Goal: Task Accomplishment & Management: Complete application form

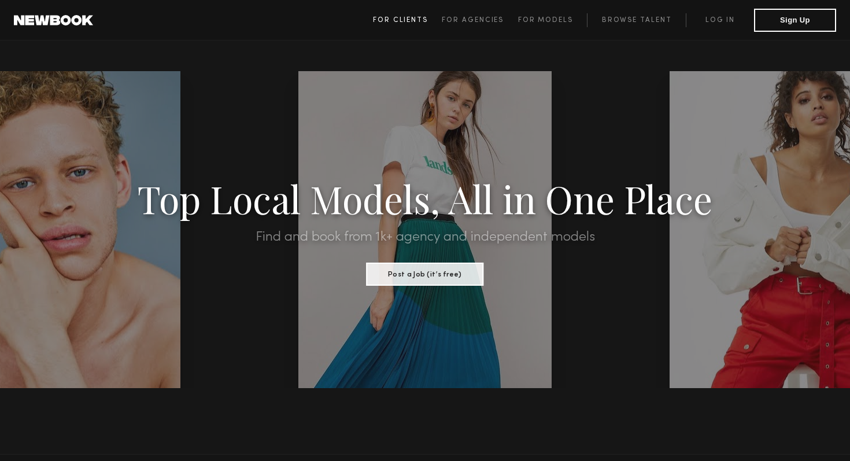
click at [415, 18] on span "For Clients" at bounding box center [400, 20] width 55 height 7
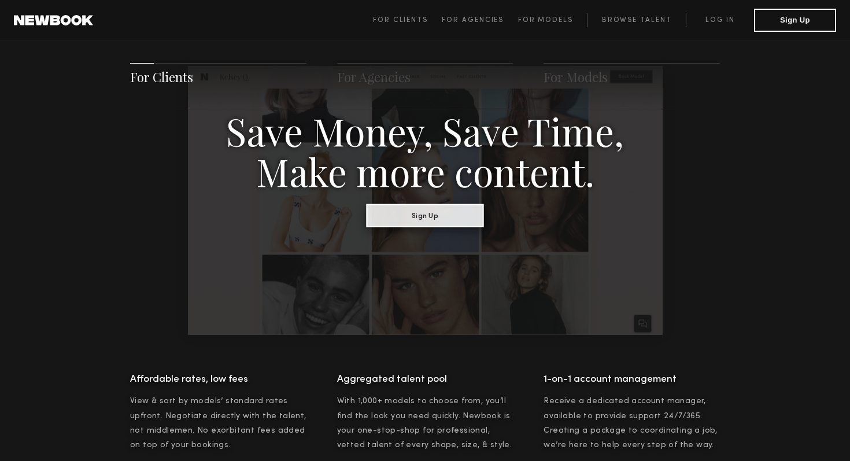
scroll to position [649, 0]
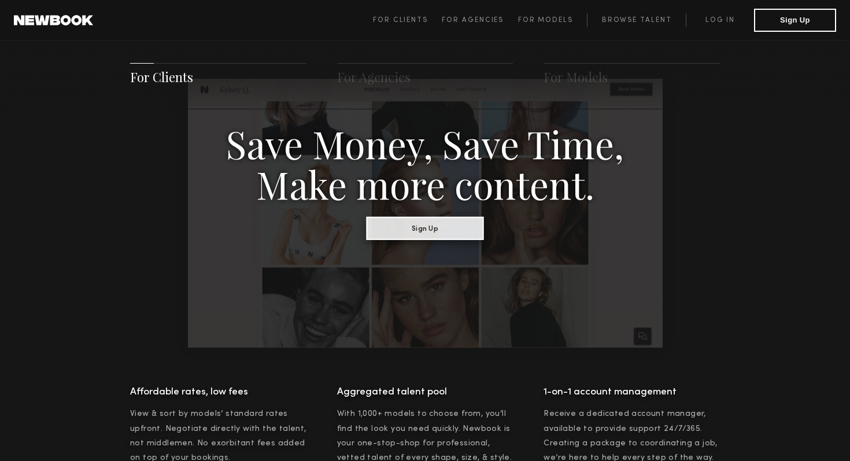
click at [429, 232] on button "Sign Up" at bounding box center [425, 227] width 117 height 23
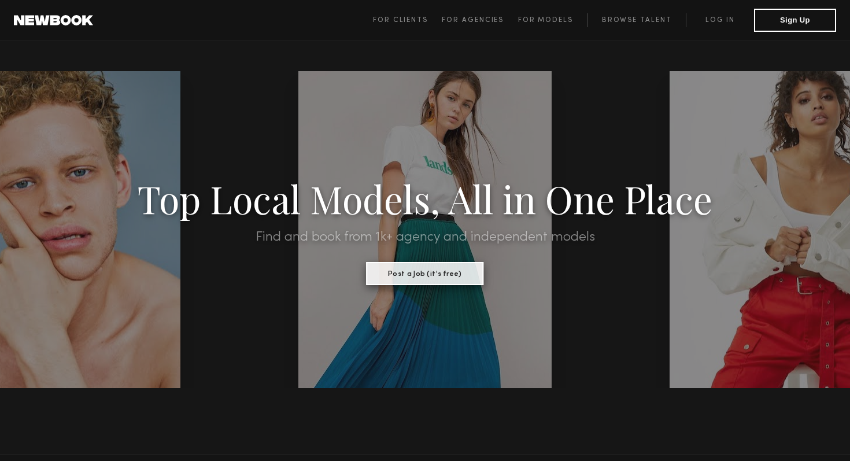
click at [454, 274] on button "Post a Job (it’s free)" at bounding box center [425, 273] width 117 height 23
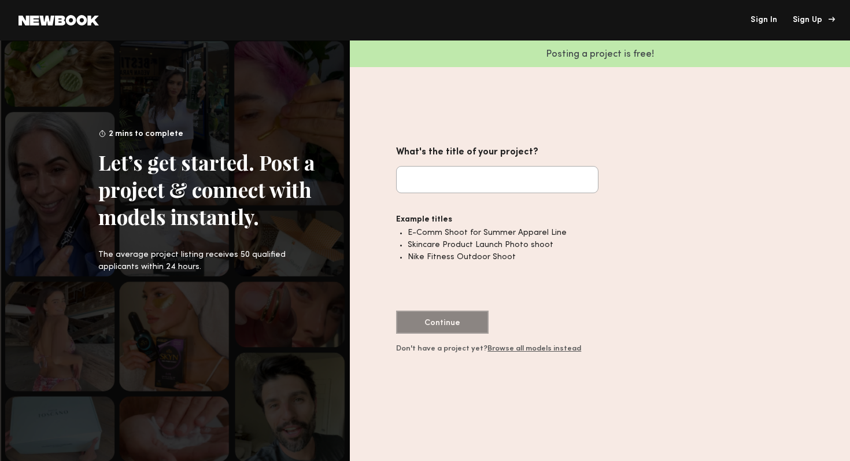
click at [821, 20] on link "Sign Up" at bounding box center [812, 20] width 39 height 8
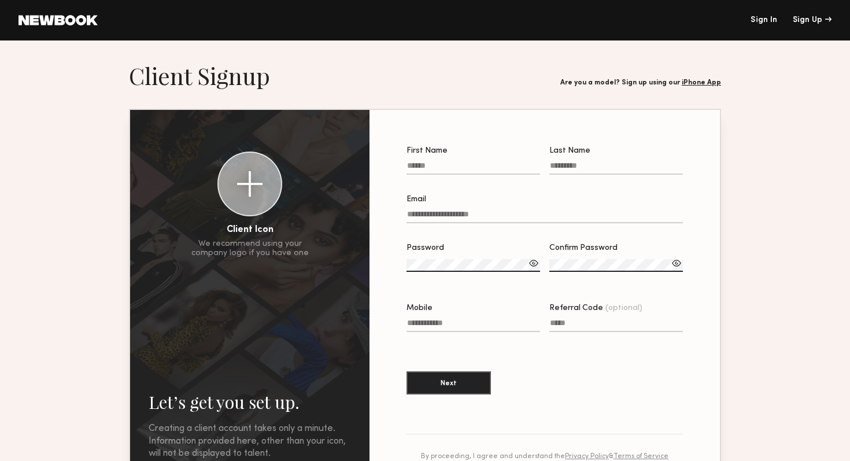
click at [468, 165] on input "First Name" at bounding box center [474, 167] width 134 height 13
type input "*****"
type input "******"
type input "**********"
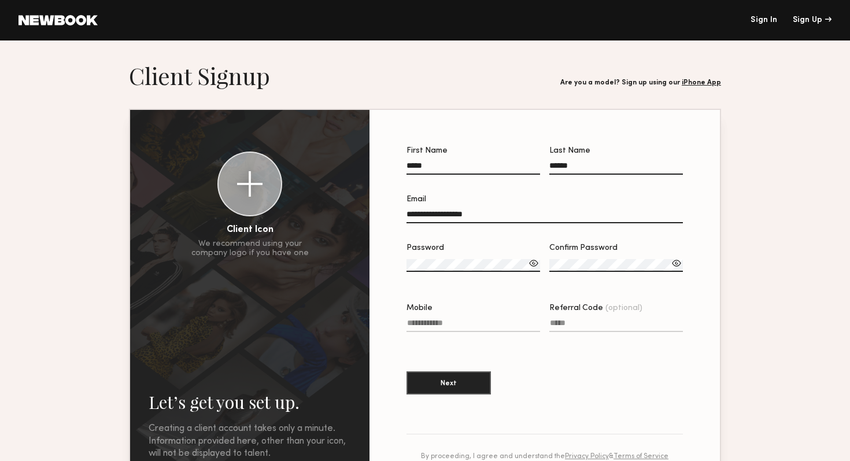
type input "**********"
click at [471, 220] on input "**********" at bounding box center [545, 216] width 276 height 13
click at [696, 191] on div "**********" at bounding box center [545, 294] width 314 height 332
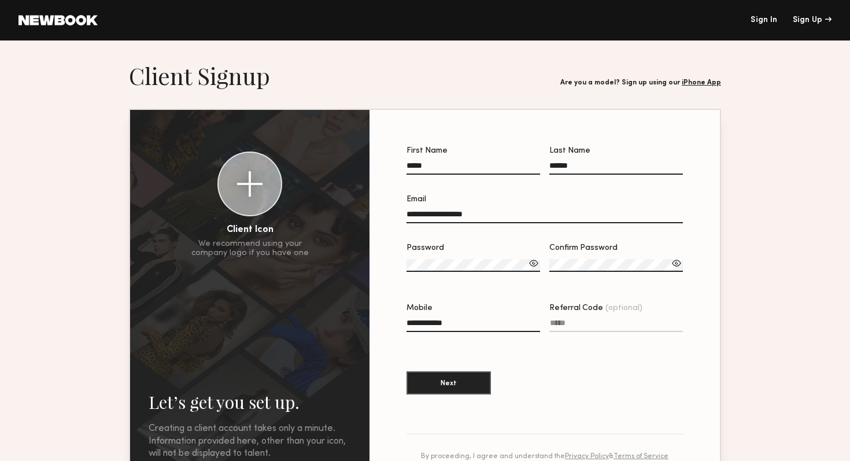
click at [479, 258] on label "Password" at bounding box center [474, 263] width 134 height 39
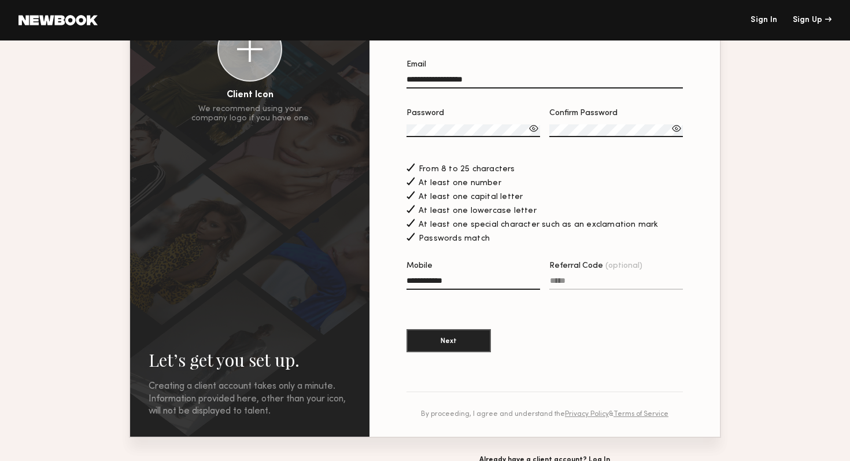
scroll to position [139, 0]
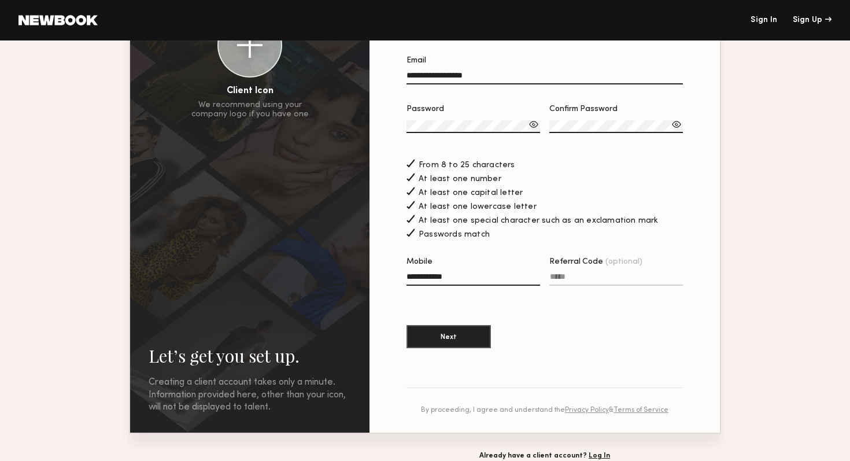
click at [484, 279] on input "**********" at bounding box center [474, 278] width 134 height 13
click at [702, 226] on section "**********" at bounding box center [545, 202] width 351 height 462
click at [470, 337] on button "Next" at bounding box center [449, 336] width 84 height 23
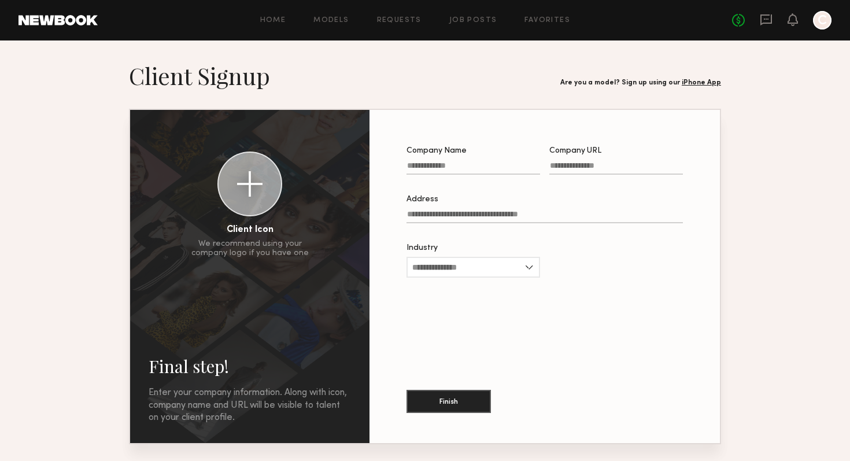
click at [502, 169] on input "Company Name" at bounding box center [474, 167] width 134 height 13
type input "**********"
click at [571, 168] on input "Company URL" at bounding box center [617, 167] width 134 height 13
type input "**********"
click at [500, 209] on label "Address" at bounding box center [545, 215] width 276 height 39
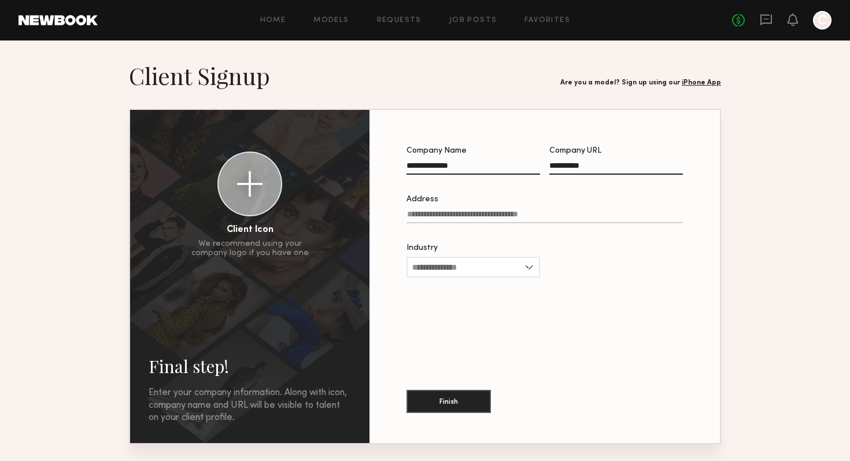
click at [500, 210] on input "Address" at bounding box center [545, 216] width 276 height 13
click at [495, 219] on input "Address" at bounding box center [545, 216] width 276 height 13
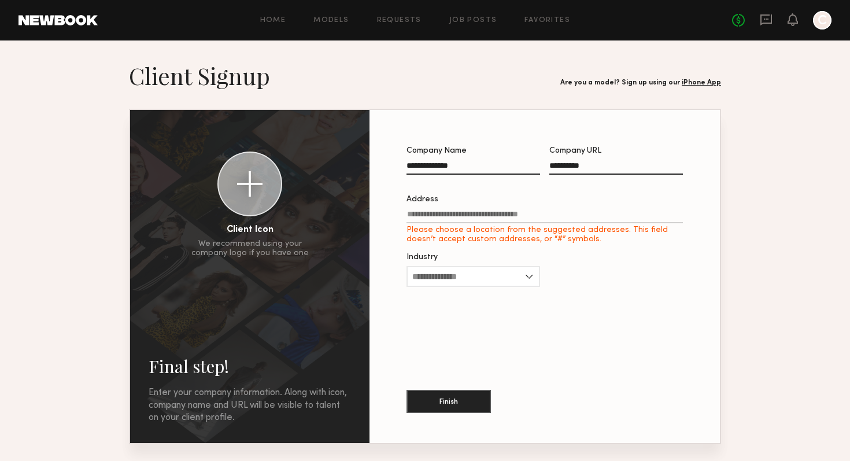
click at [461, 211] on label "Address Please choose a location from the suggested addresses. This field doesn…" at bounding box center [545, 220] width 276 height 49
click at [461, 211] on input "Address Please choose a location from the suggested addresses. This field doesn…" at bounding box center [545, 216] width 276 height 13
paste input "**********"
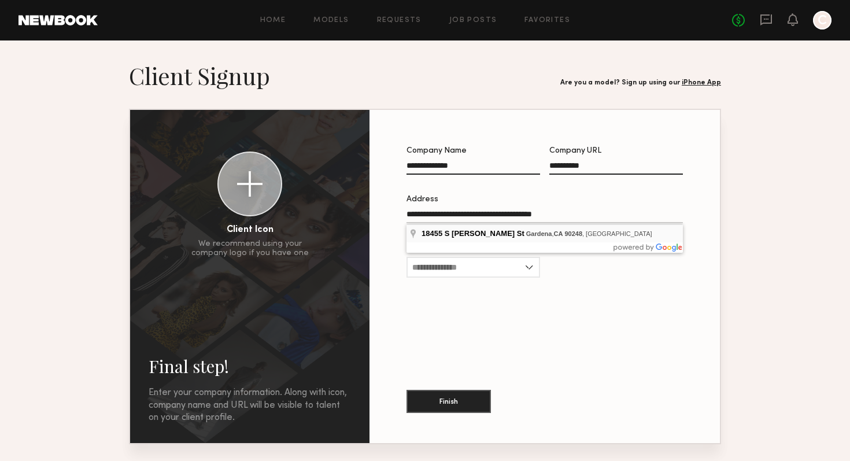
type input "**********"
click at [491, 266] on input "Industry" at bounding box center [474, 267] width 134 height 21
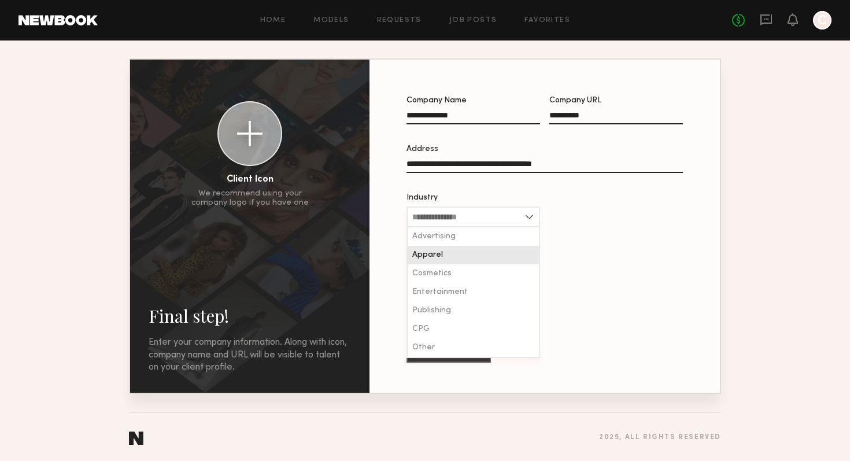
scroll to position [51, 0]
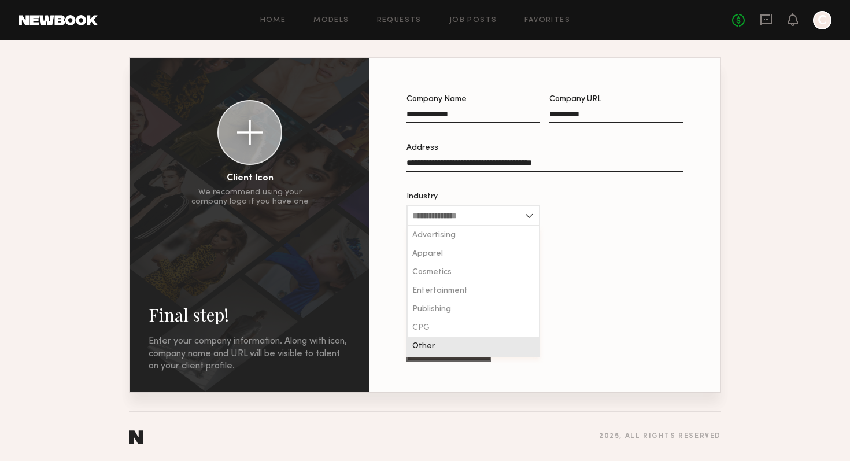
click at [447, 339] on div "Other" at bounding box center [473, 346] width 131 height 19
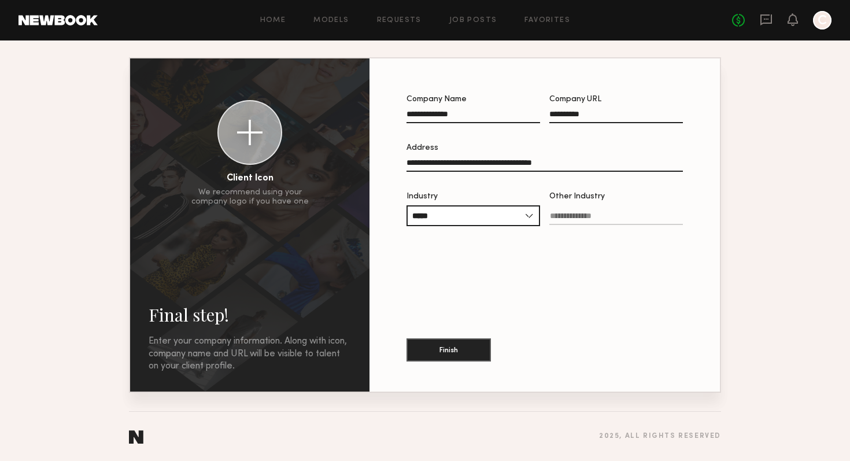
click at [566, 215] on input "Other Industry" at bounding box center [617, 218] width 134 height 13
click at [521, 217] on input "*****" at bounding box center [474, 215] width 134 height 21
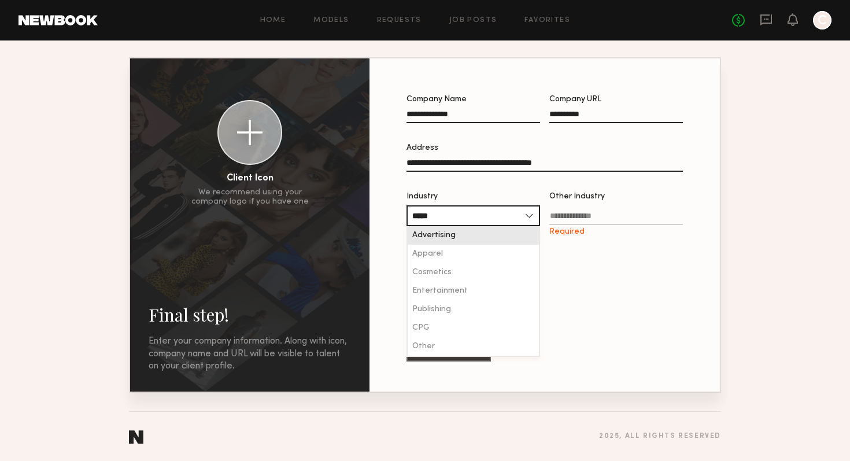
click at [510, 236] on div "Advertising" at bounding box center [473, 235] width 131 height 19
type input "**********"
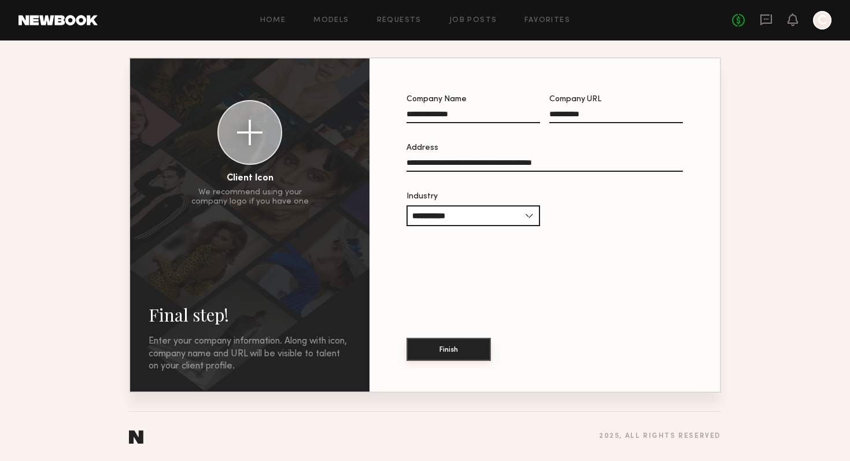
click at [453, 348] on button "Finish" at bounding box center [449, 349] width 84 height 23
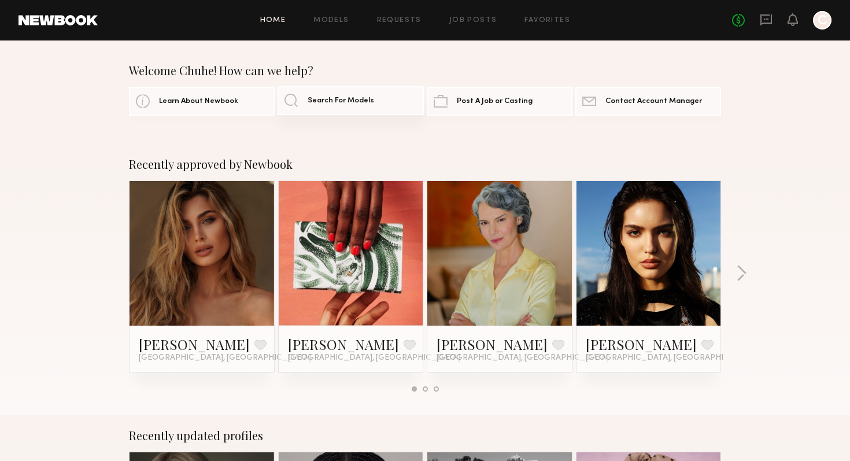
click at [357, 98] on span "Search For Models" at bounding box center [341, 101] width 67 height 8
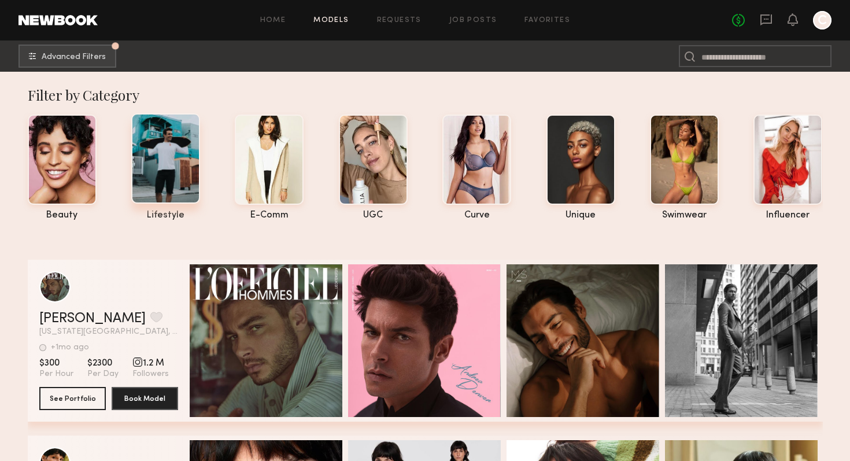
click at [177, 145] on div at bounding box center [165, 158] width 69 height 90
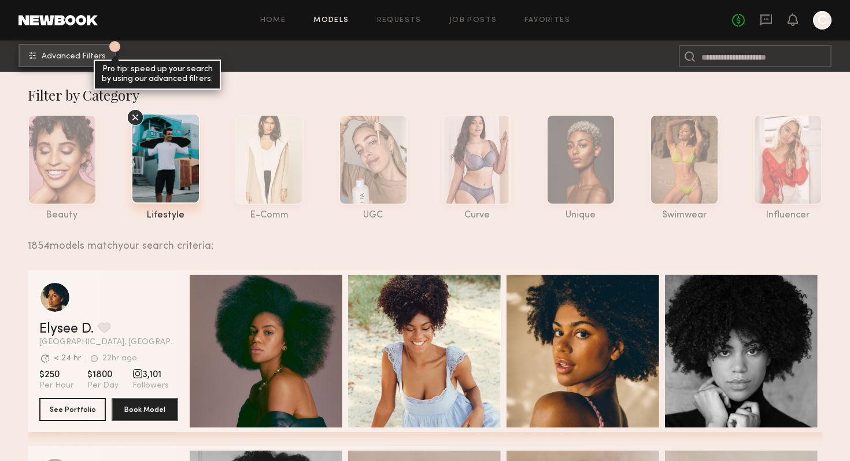
click at [96, 56] on span "Advanced Filters" at bounding box center [74, 57] width 64 height 8
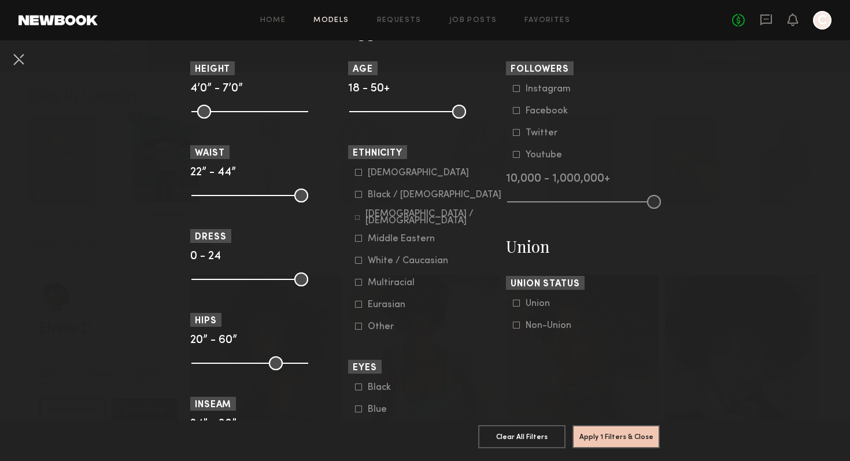
scroll to position [540, 0]
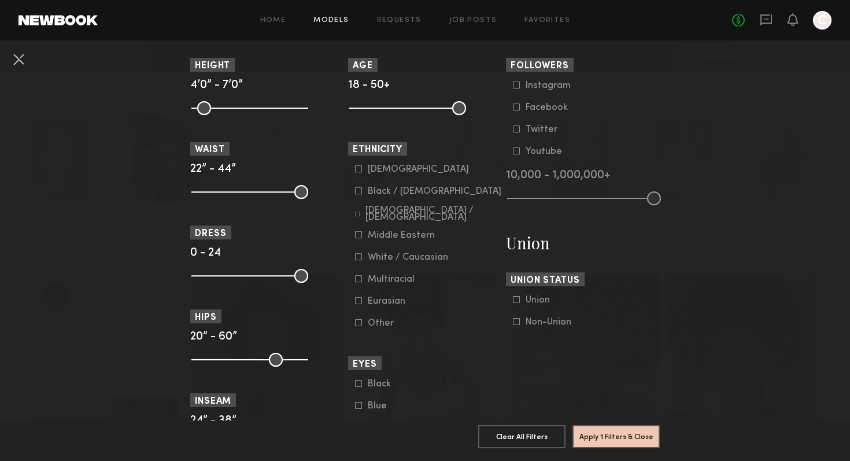
click at [355, 237] on div "[DEMOGRAPHIC_DATA] / [DEMOGRAPHIC_DATA] Hispanic / Latino [DEMOGRAPHIC_DATA] / …" at bounding box center [425, 246] width 154 height 164
click at [359, 237] on icon at bounding box center [358, 234] width 7 height 7
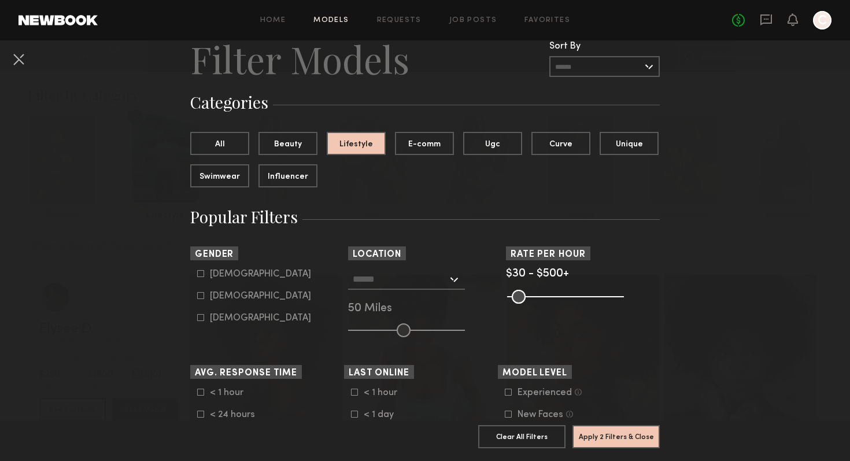
scroll to position [27, 0]
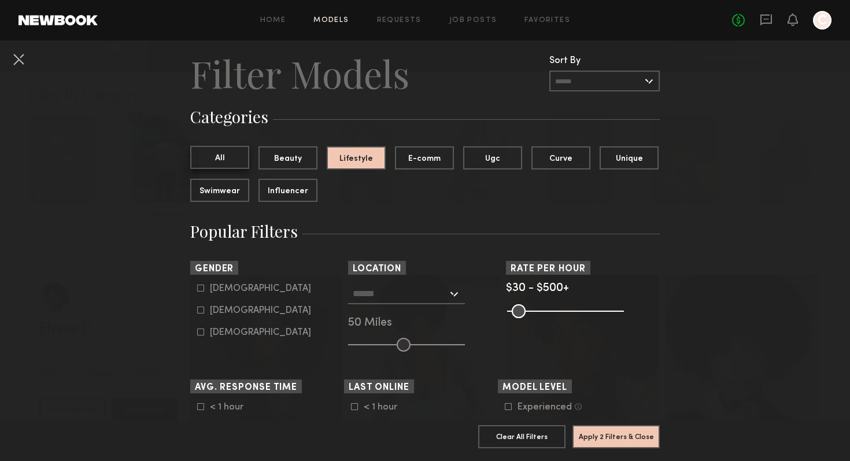
click at [218, 157] on button "All" at bounding box center [219, 157] width 59 height 23
click at [610, 438] on button "Apply 1 Filters & Close" at bounding box center [616, 436] width 87 height 23
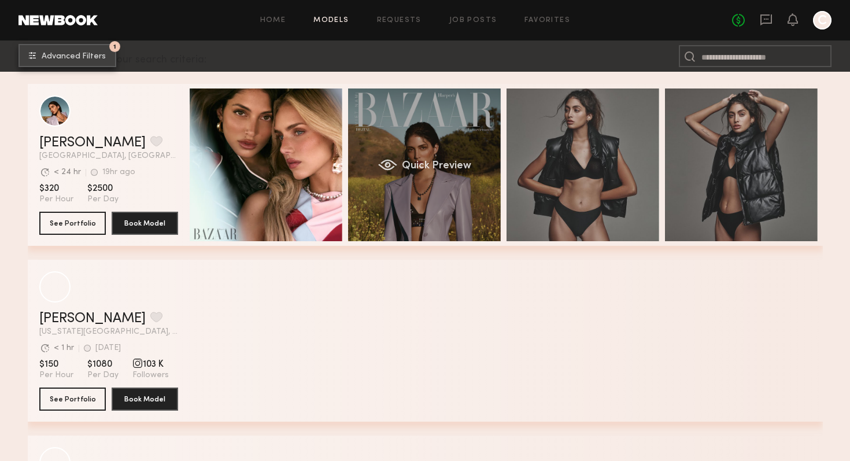
scroll to position [182, 0]
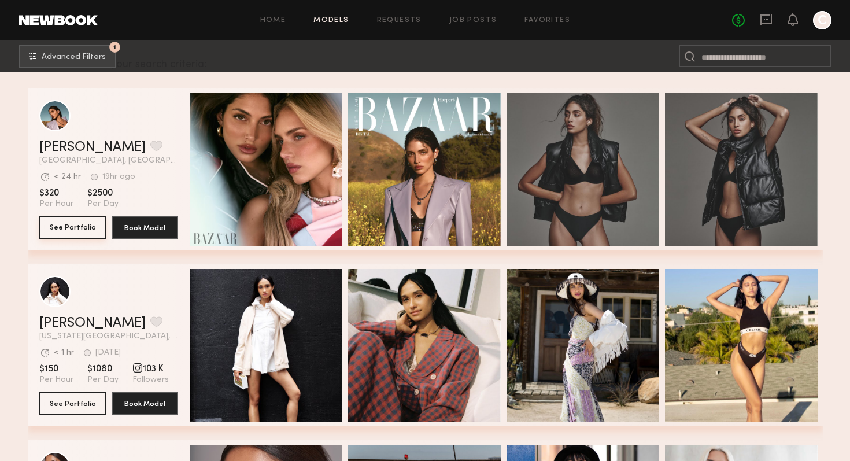
click at [84, 224] on button "See Portfolio" at bounding box center [72, 227] width 67 height 23
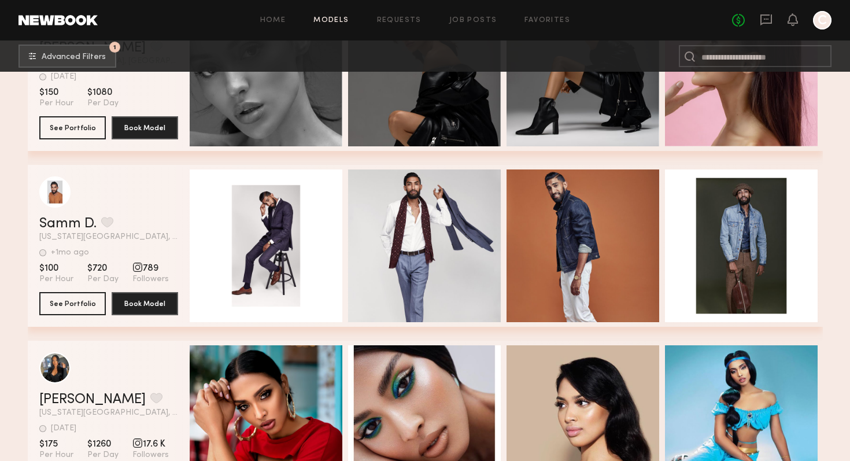
scroll to position [9620, 0]
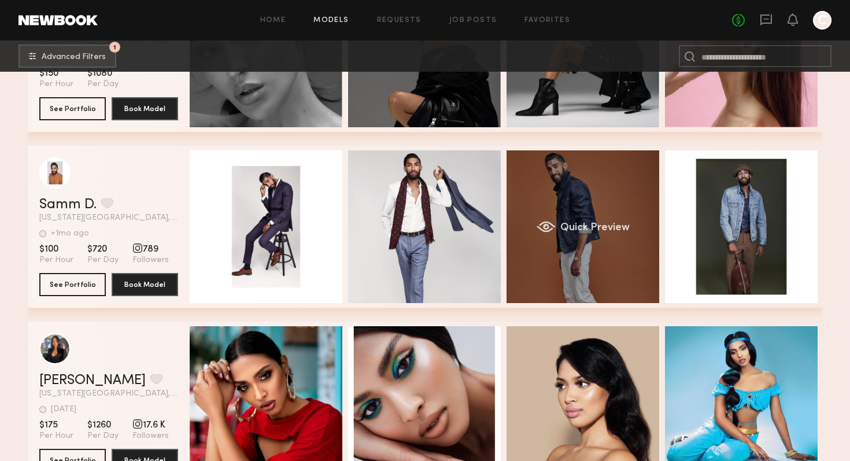
click at [538, 224] on div "grid" at bounding box center [545, 227] width 19 height 12
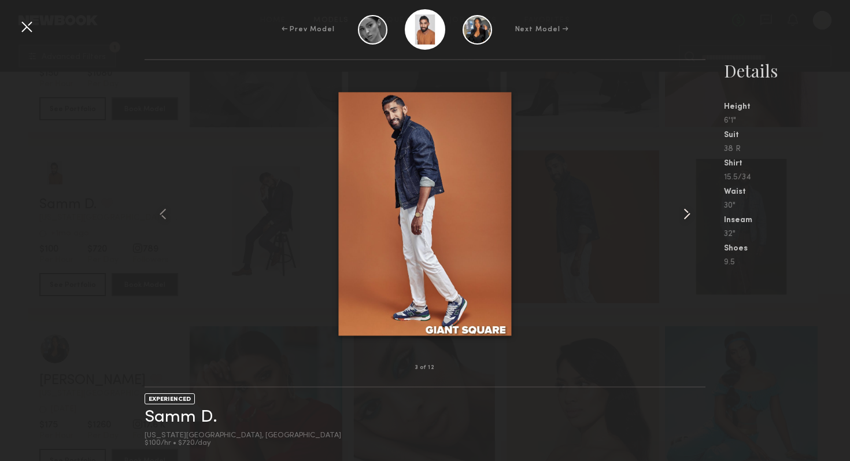
click at [685, 216] on common-icon at bounding box center [687, 214] width 19 height 19
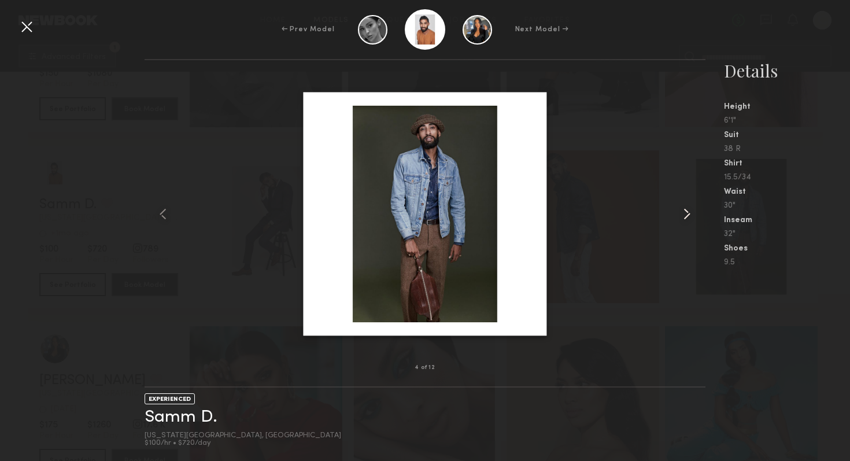
click at [685, 216] on common-icon at bounding box center [687, 214] width 19 height 19
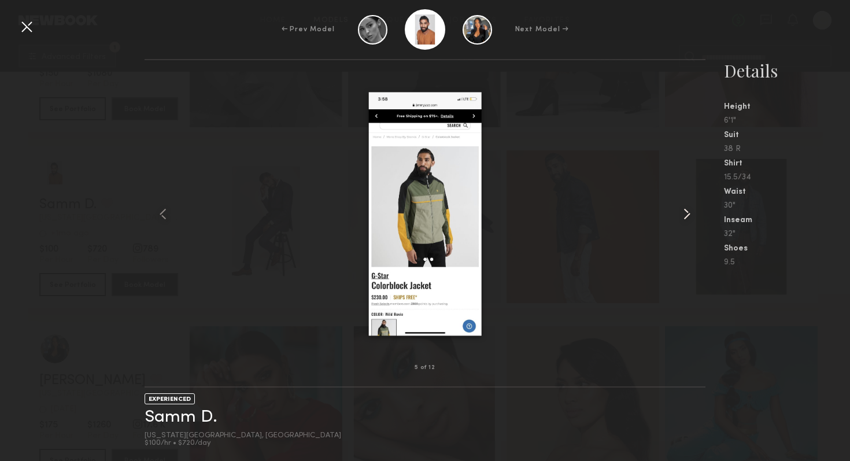
click at [685, 216] on common-icon at bounding box center [687, 214] width 19 height 19
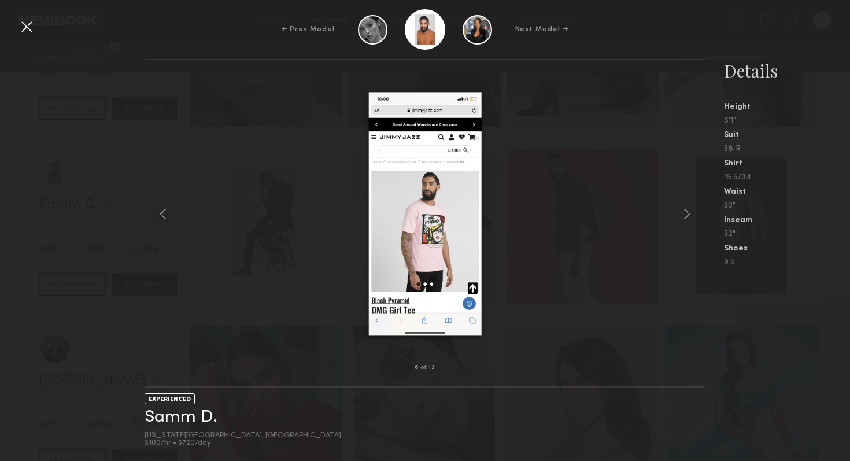
click at [19, 30] on div at bounding box center [26, 26] width 19 height 19
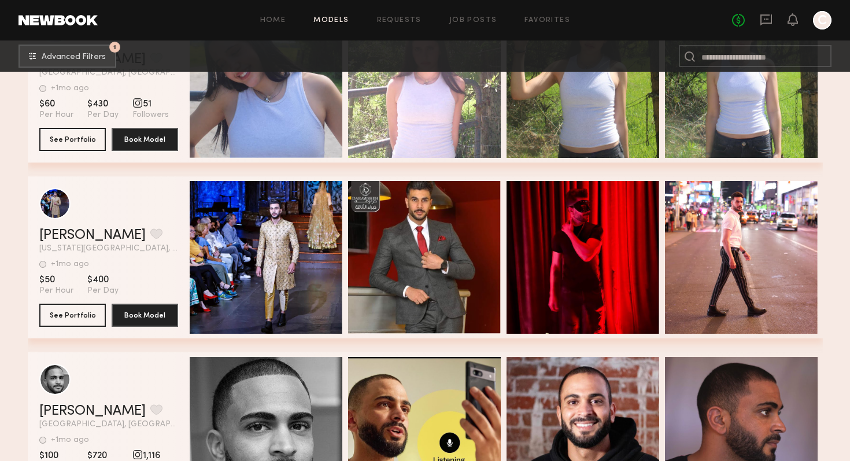
scroll to position [31840, 0]
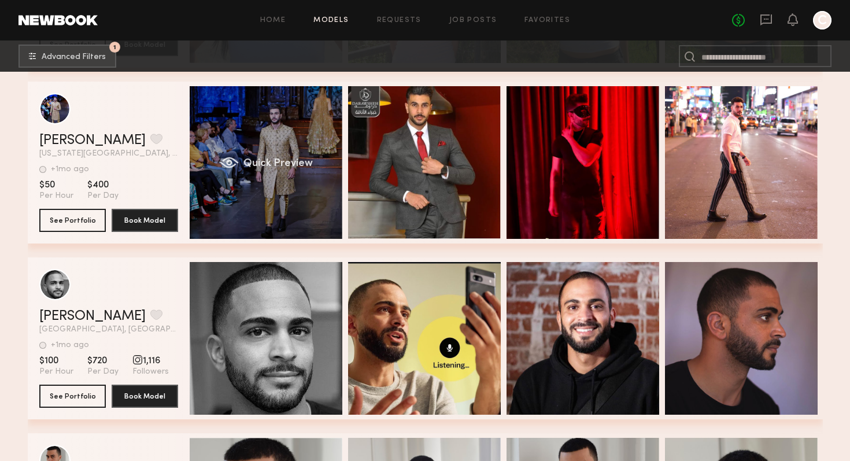
click at [280, 146] on div "Quick Preview" at bounding box center [266, 162] width 153 height 153
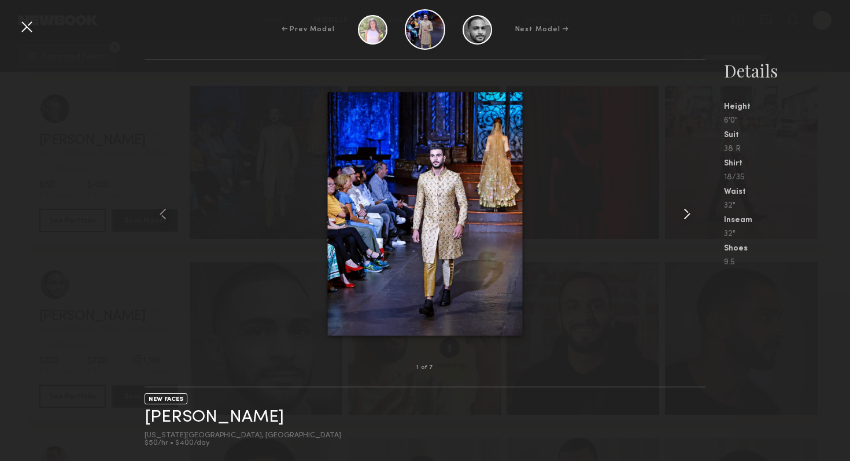
click at [684, 211] on common-icon at bounding box center [687, 214] width 19 height 19
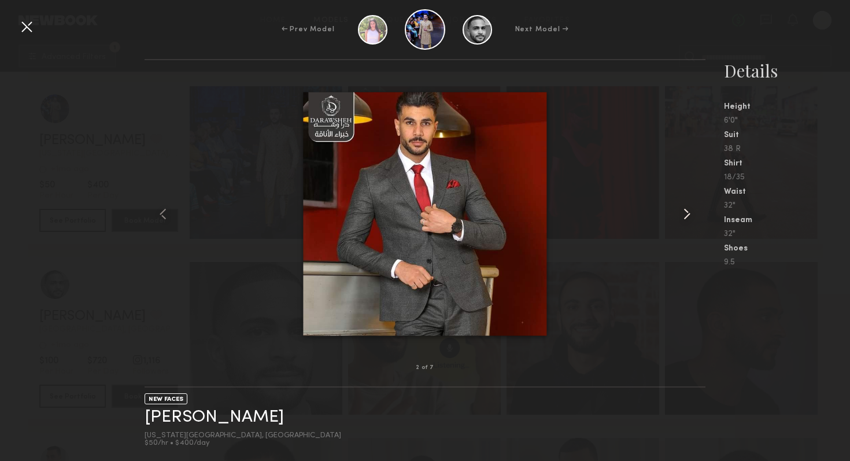
click at [684, 211] on common-icon at bounding box center [687, 214] width 19 height 19
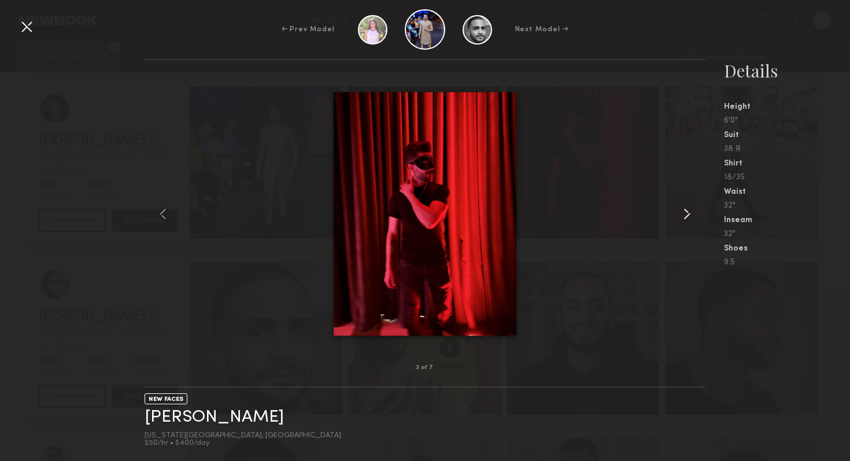
click at [684, 211] on common-icon at bounding box center [687, 214] width 19 height 19
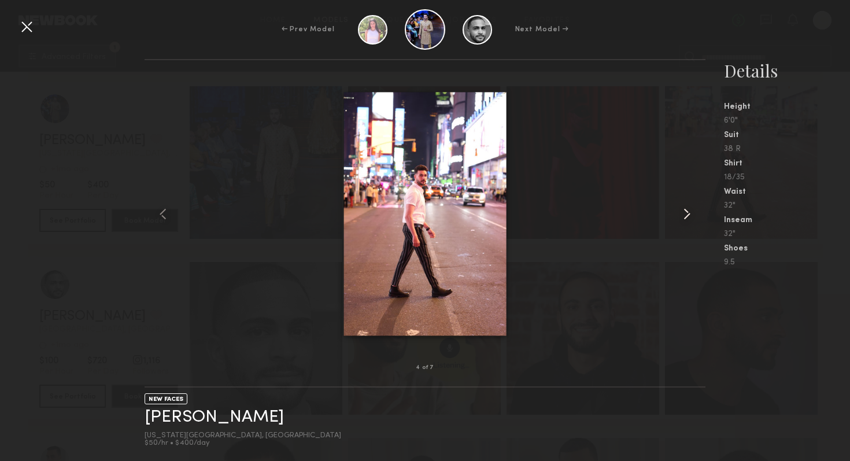
click at [684, 211] on common-icon at bounding box center [687, 214] width 19 height 19
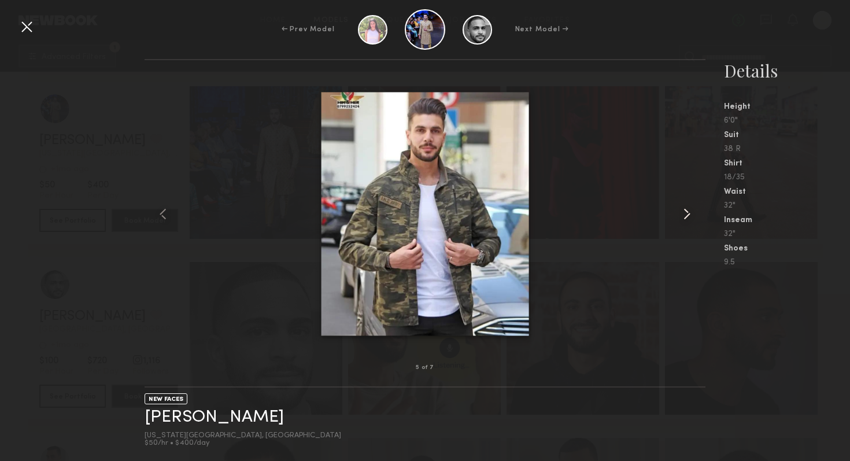
click at [684, 211] on common-icon at bounding box center [687, 214] width 19 height 19
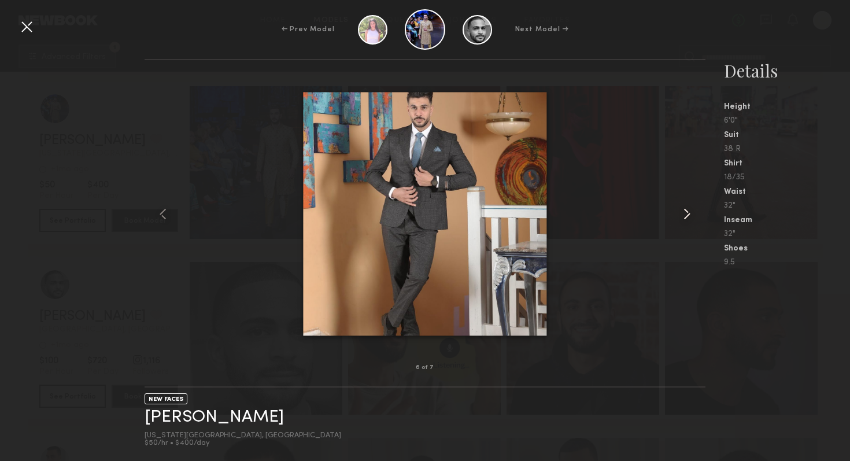
click at [684, 211] on common-icon at bounding box center [687, 214] width 19 height 19
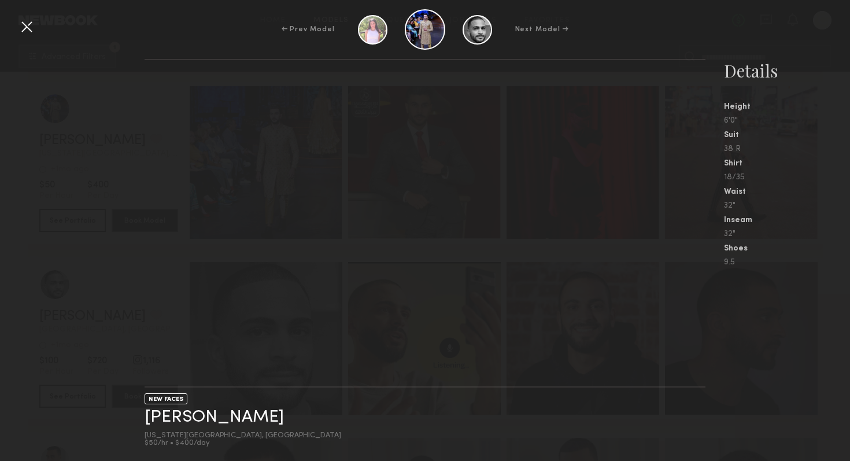
click at [684, 211] on nb-gallery-light at bounding box center [425, 223] width 561 height 329
click at [26, 19] on div at bounding box center [26, 26] width 19 height 19
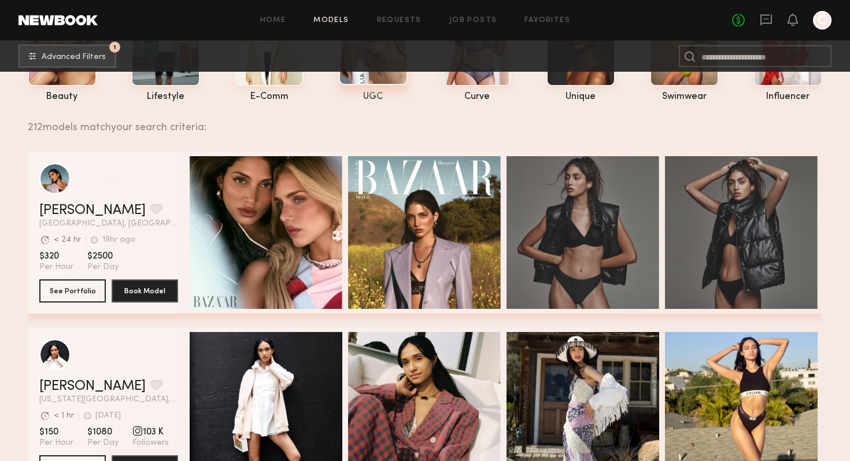
scroll to position [0, 0]
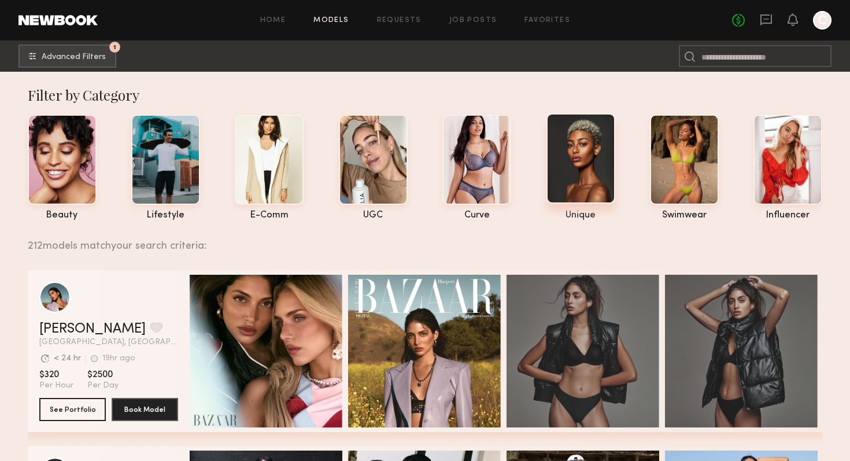
click at [579, 165] on div at bounding box center [581, 158] width 69 height 90
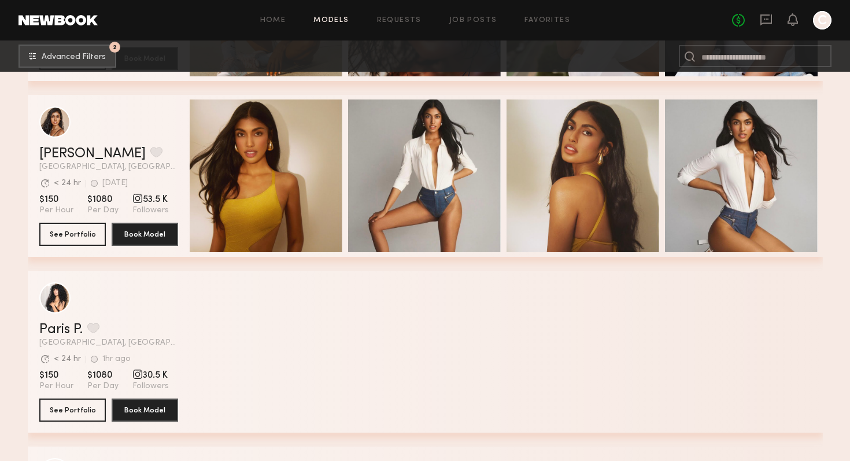
scroll to position [364, 0]
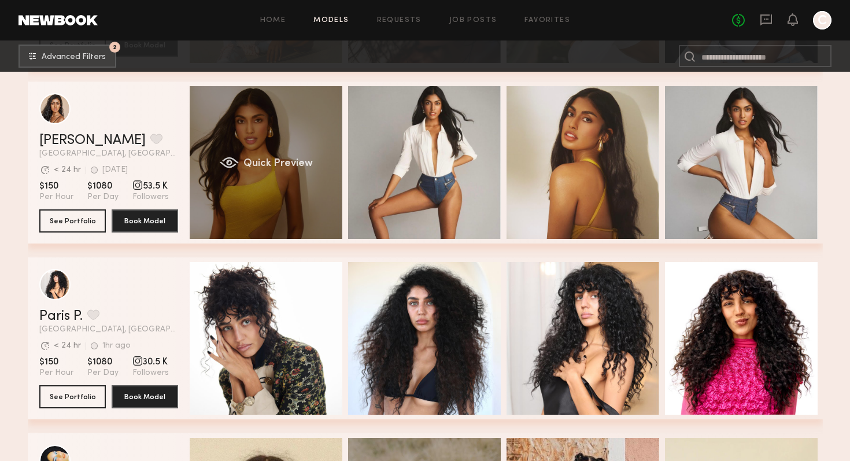
click at [282, 156] on div "Quick Preview" at bounding box center [266, 162] width 153 height 153
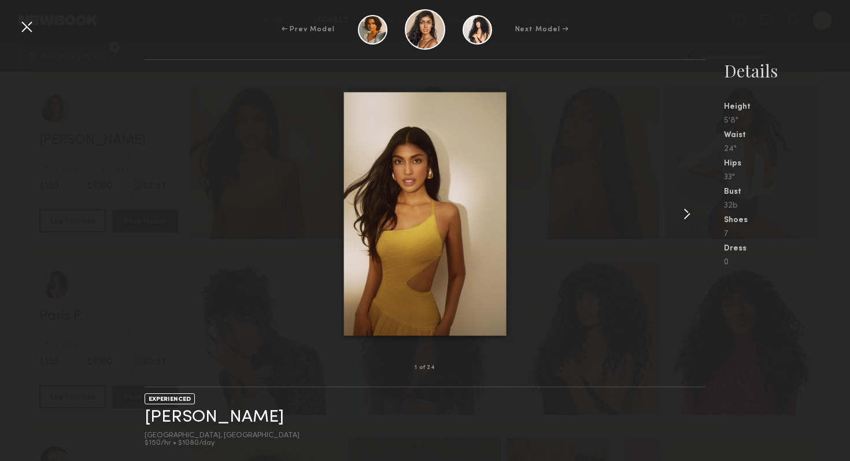
click at [686, 211] on common-icon at bounding box center [687, 214] width 19 height 19
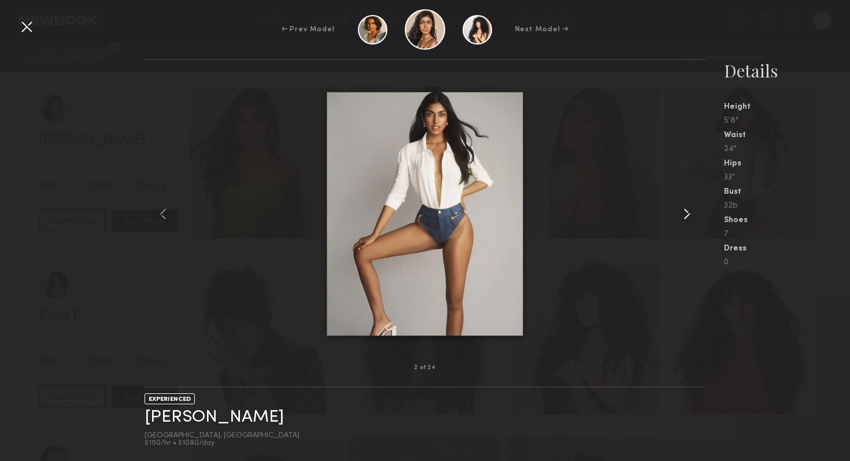
click at [686, 211] on common-icon at bounding box center [687, 214] width 19 height 19
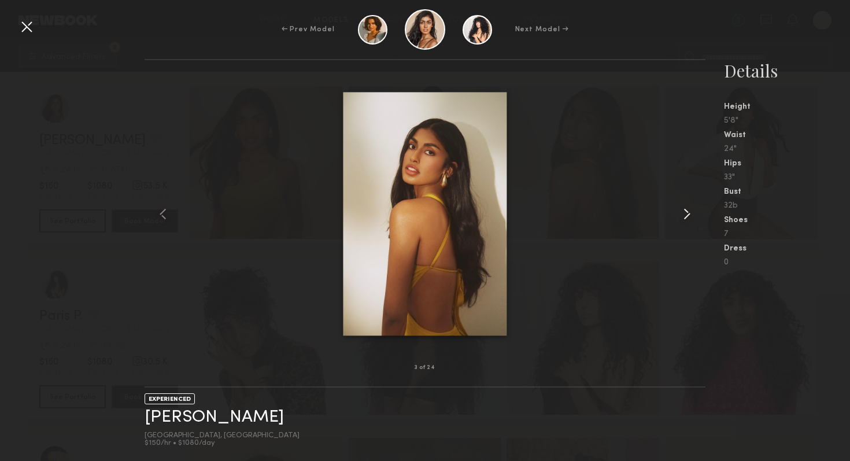
click at [686, 211] on common-icon at bounding box center [687, 214] width 19 height 19
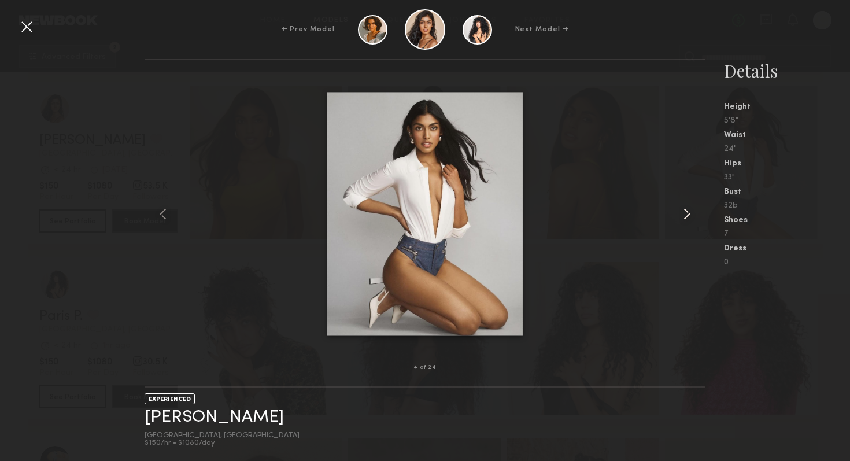
click at [686, 211] on common-icon at bounding box center [687, 214] width 19 height 19
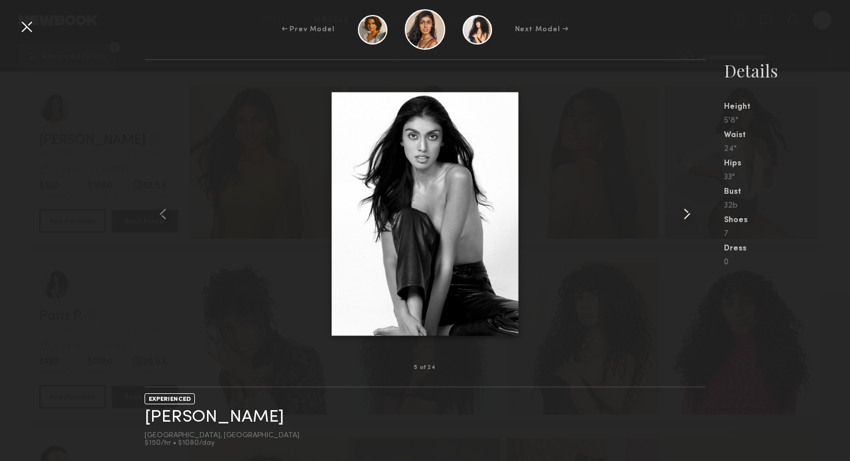
click at [686, 211] on common-icon at bounding box center [687, 214] width 19 height 19
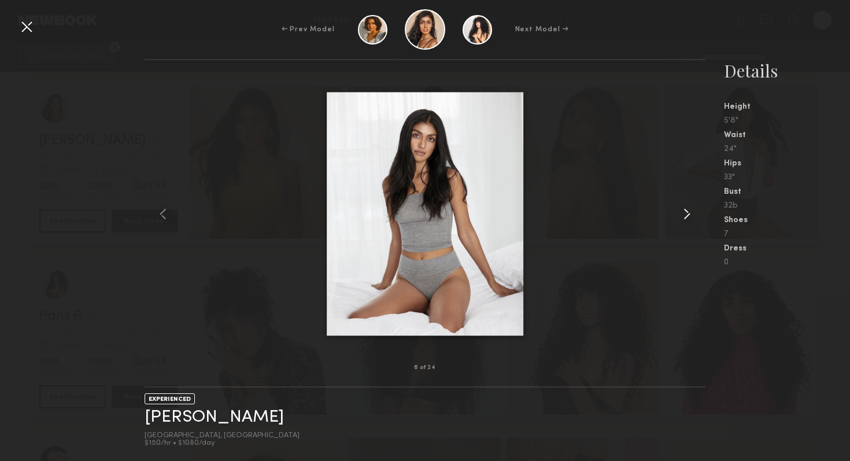
click at [686, 211] on common-icon at bounding box center [687, 214] width 19 height 19
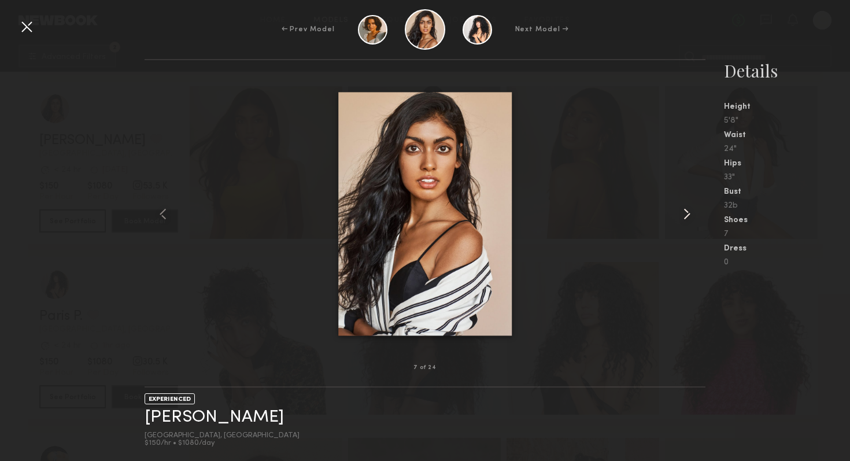
click at [686, 211] on common-icon at bounding box center [687, 214] width 19 height 19
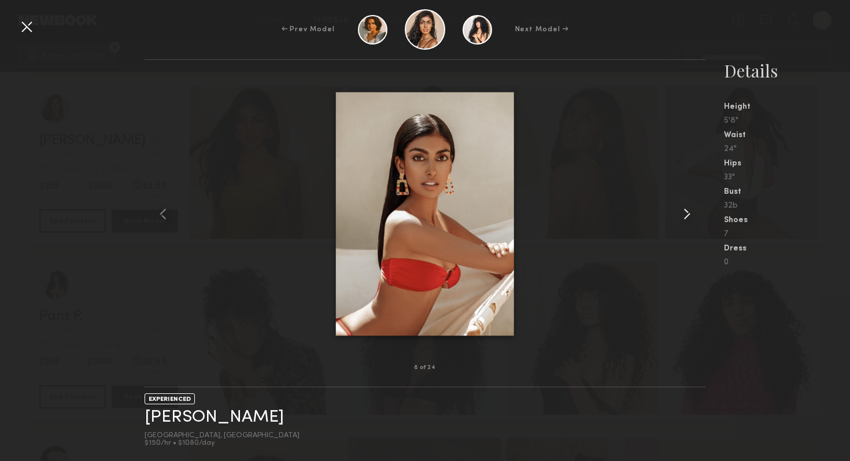
click at [686, 211] on common-icon at bounding box center [687, 214] width 19 height 19
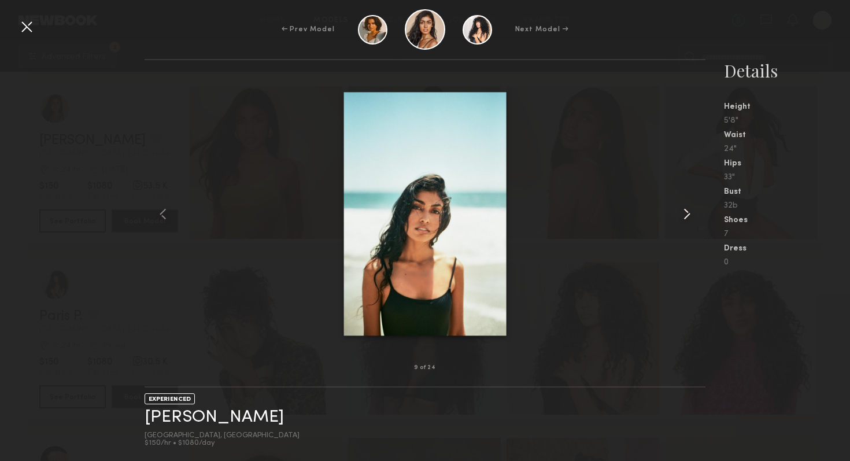
click at [686, 211] on common-icon at bounding box center [687, 214] width 19 height 19
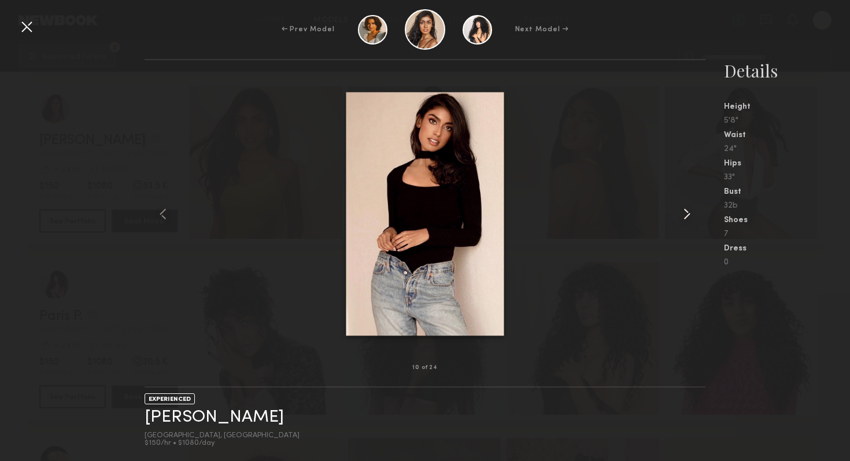
click at [686, 211] on common-icon at bounding box center [687, 214] width 19 height 19
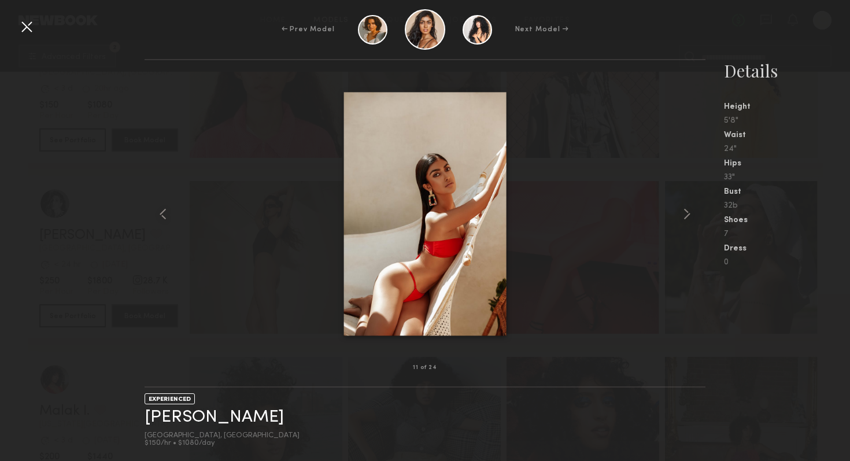
scroll to position [812, 0]
click at [29, 26] on div at bounding box center [26, 26] width 19 height 19
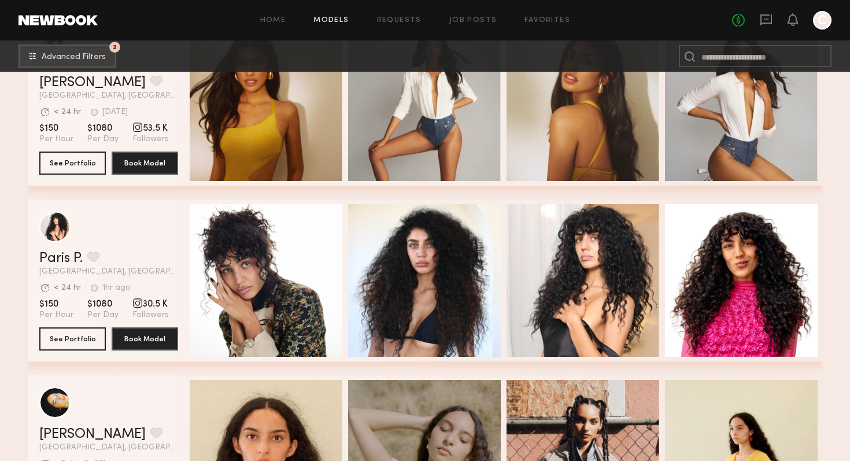
scroll to position [381, 0]
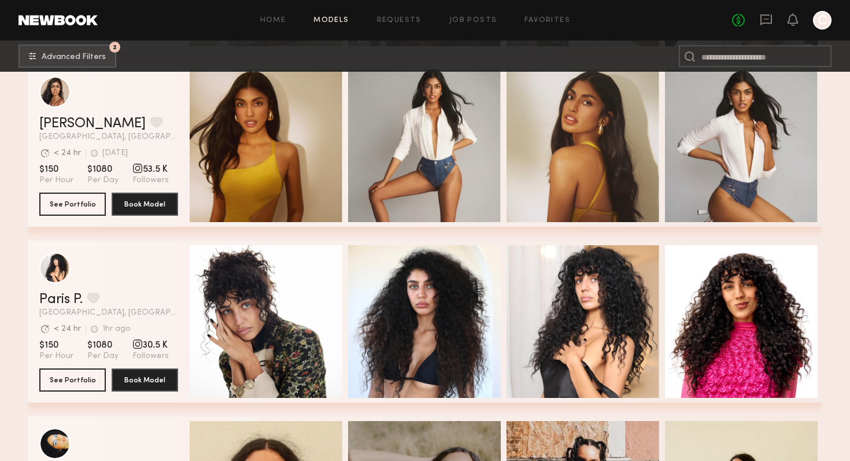
click at [134, 168] on div "grid" at bounding box center [137, 168] width 10 height 10
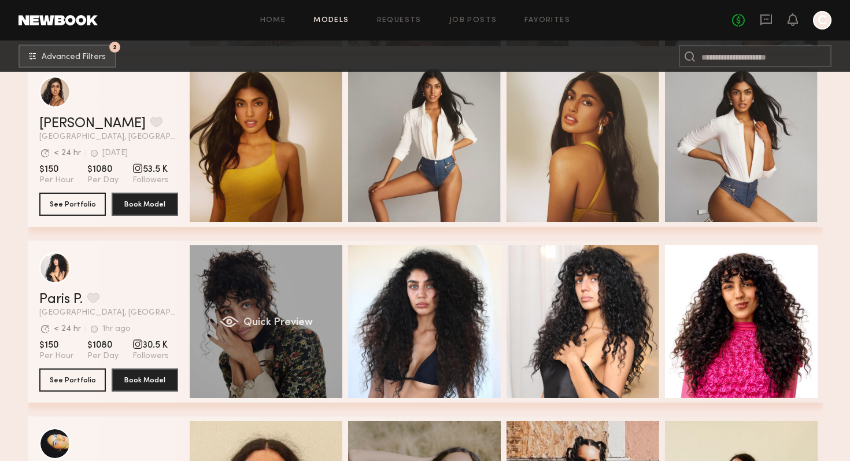
click at [247, 279] on div "Quick Preview" at bounding box center [266, 321] width 153 height 153
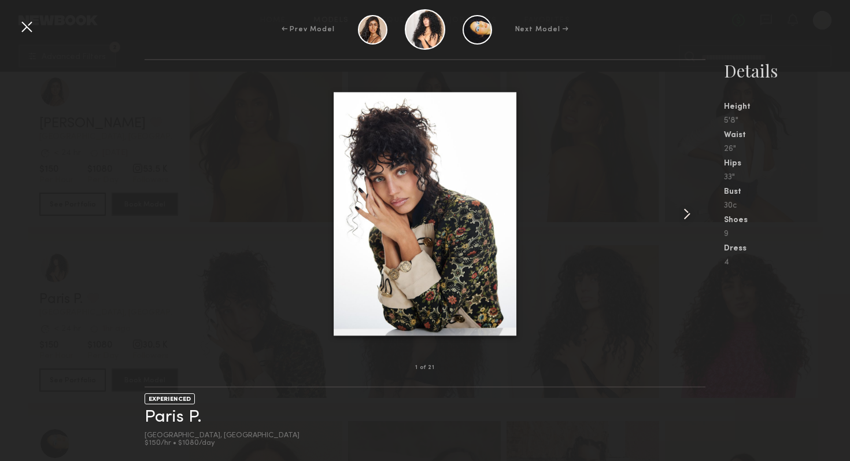
click at [694, 209] on common-icon at bounding box center [687, 214] width 19 height 19
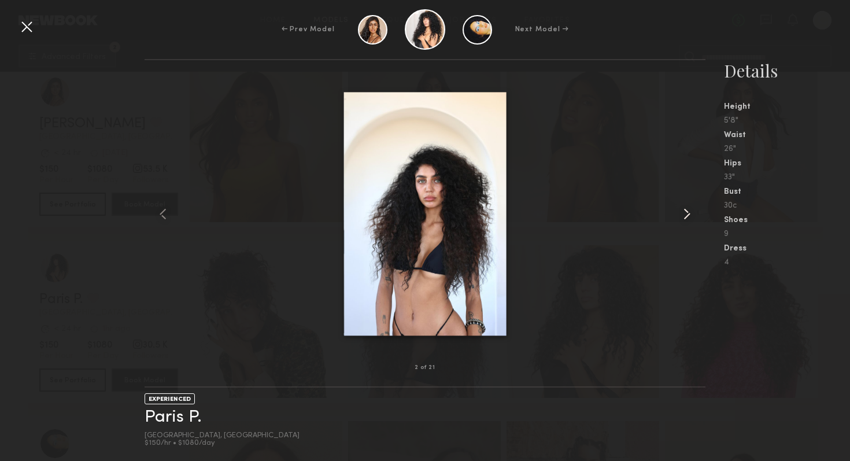
click at [694, 209] on common-icon at bounding box center [687, 214] width 19 height 19
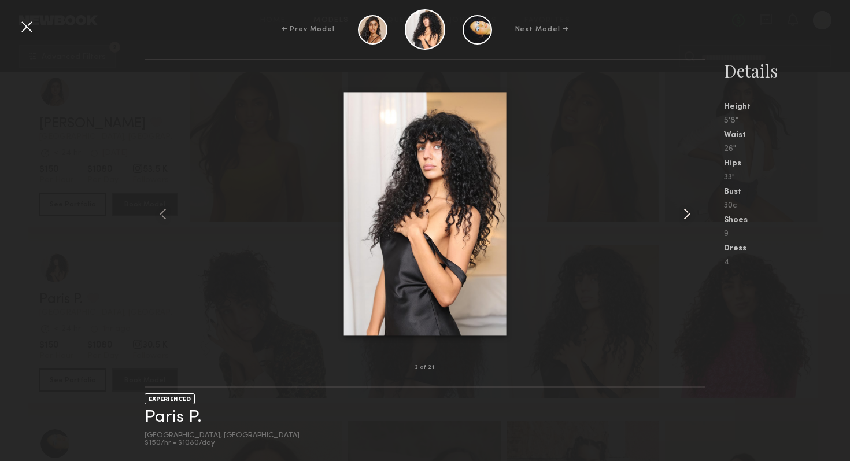
click at [694, 209] on common-icon at bounding box center [687, 214] width 19 height 19
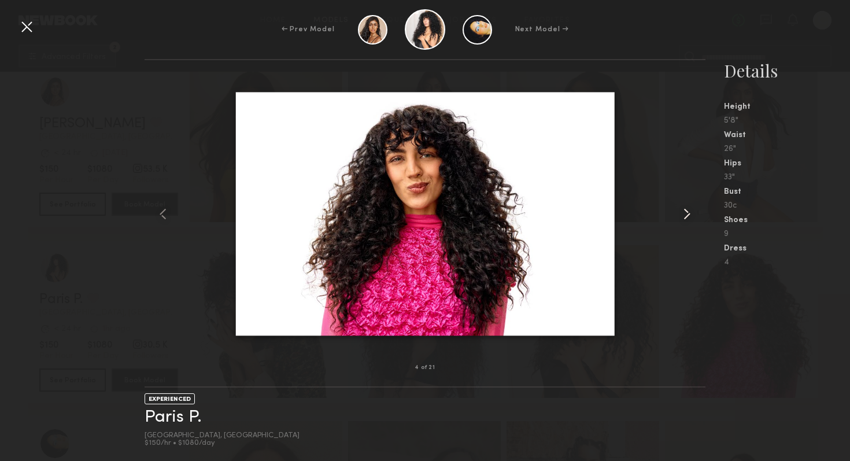
click at [694, 209] on common-icon at bounding box center [687, 214] width 19 height 19
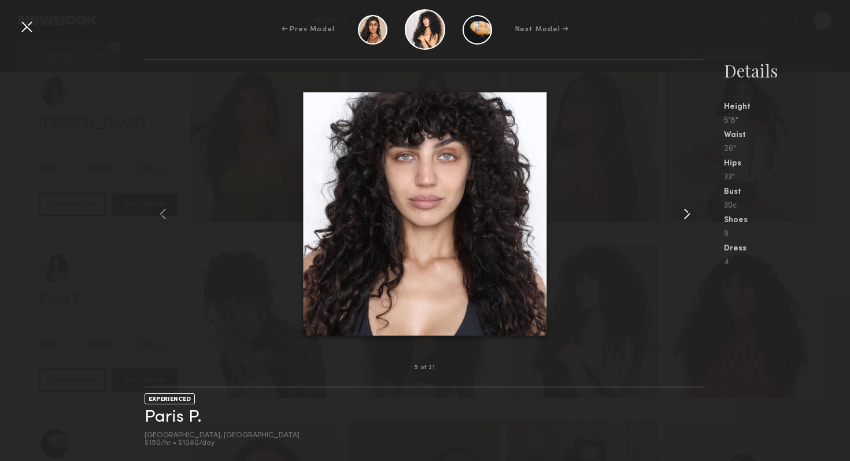
click at [694, 209] on common-icon at bounding box center [687, 214] width 19 height 19
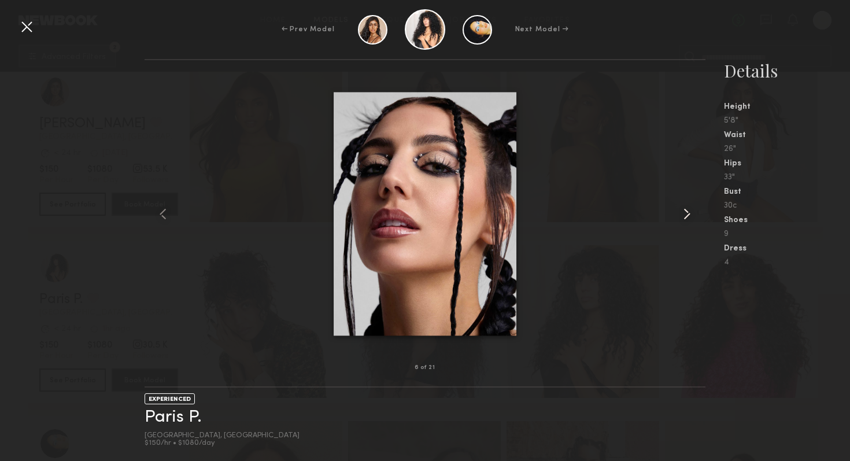
click at [694, 209] on common-icon at bounding box center [687, 214] width 19 height 19
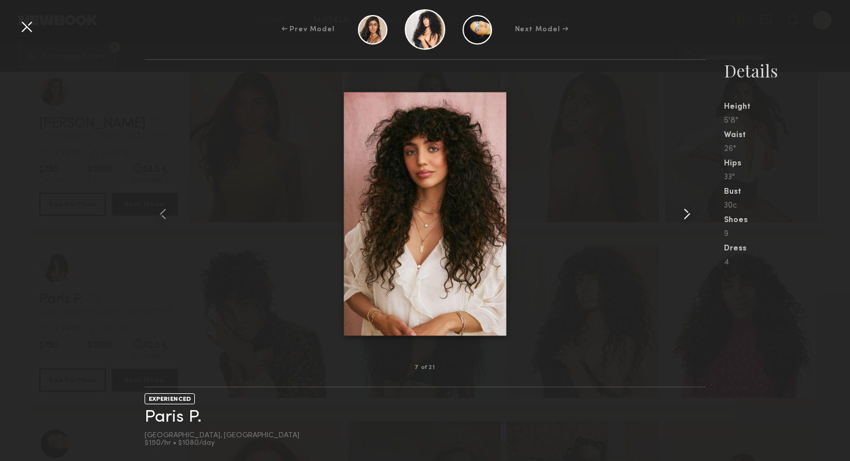
click at [694, 209] on common-icon at bounding box center [687, 214] width 19 height 19
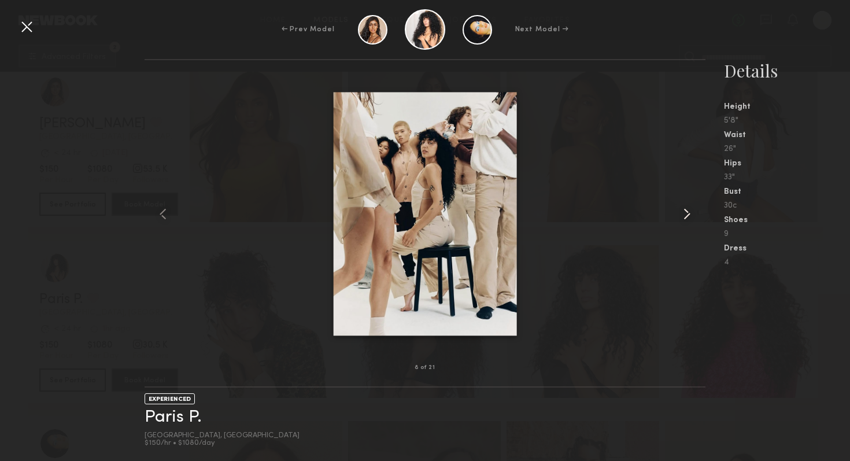
click at [694, 209] on common-icon at bounding box center [687, 214] width 19 height 19
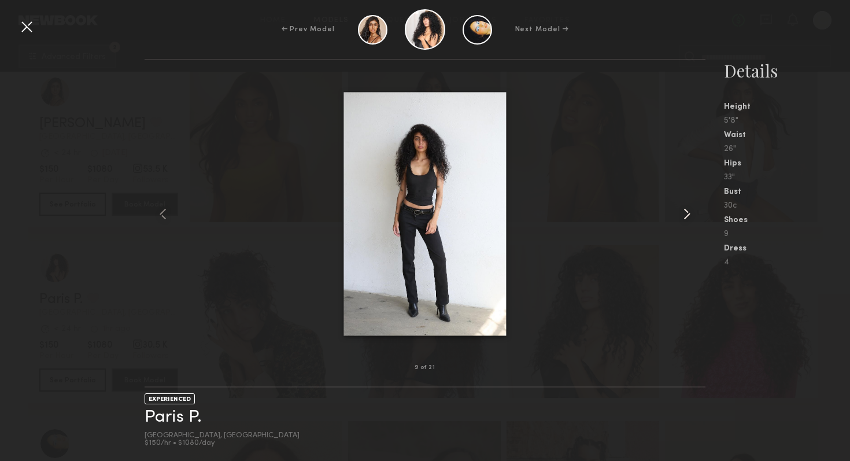
click at [694, 209] on common-icon at bounding box center [687, 214] width 19 height 19
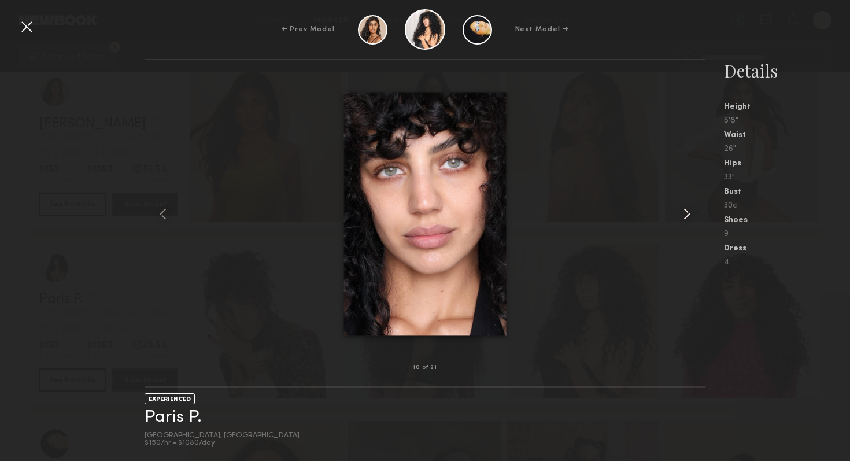
click at [694, 209] on common-icon at bounding box center [687, 214] width 19 height 19
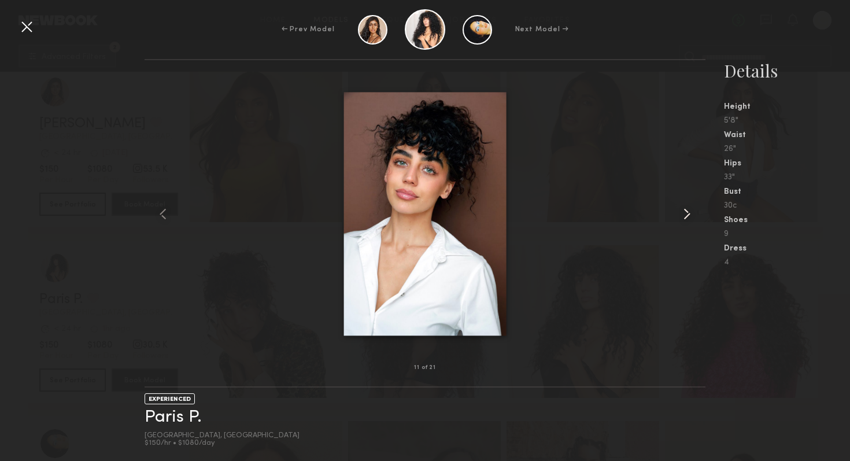
click at [694, 209] on common-icon at bounding box center [687, 214] width 19 height 19
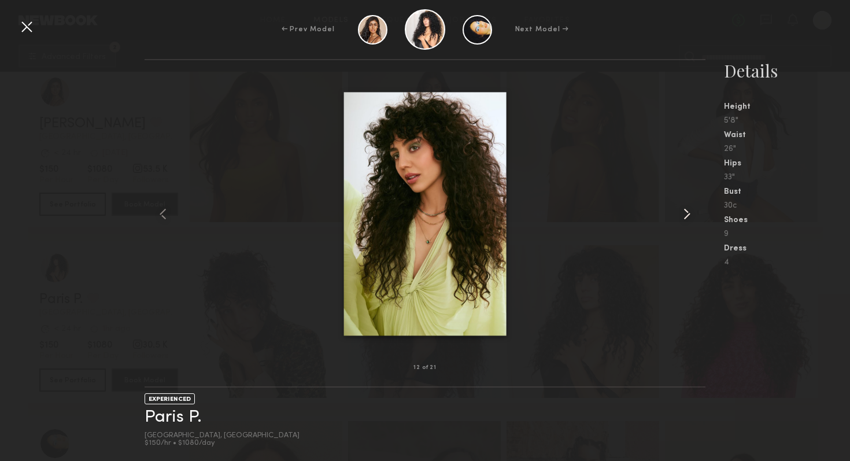
click at [694, 209] on common-icon at bounding box center [687, 214] width 19 height 19
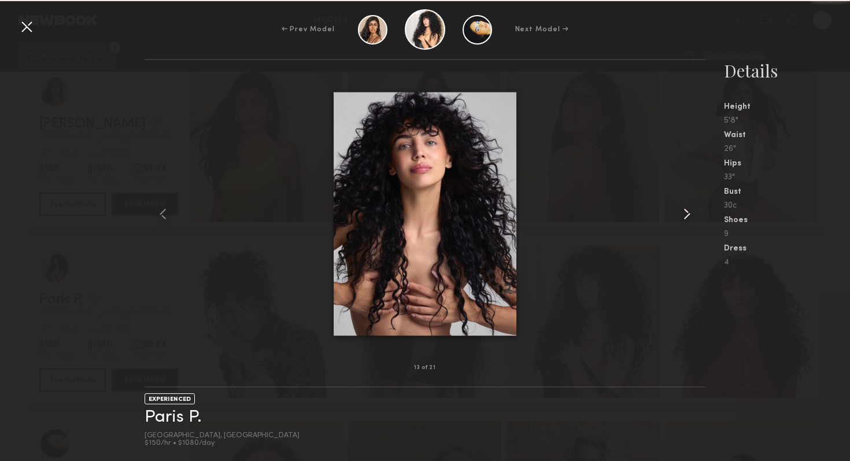
click at [694, 209] on common-icon at bounding box center [687, 214] width 19 height 19
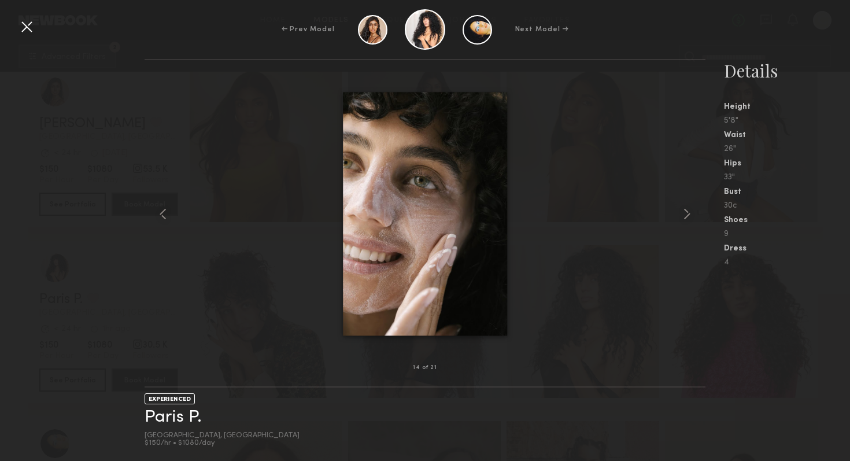
click at [33, 27] on div at bounding box center [26, 26] width 19 height 19
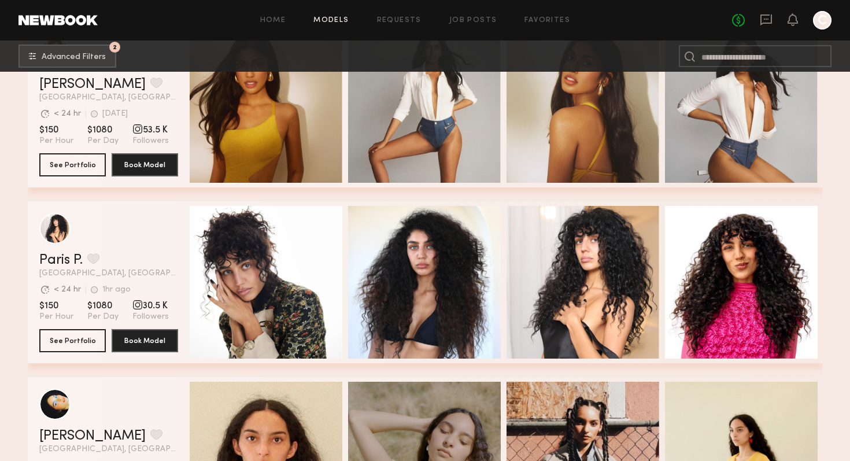
scroll to position [0, 0]
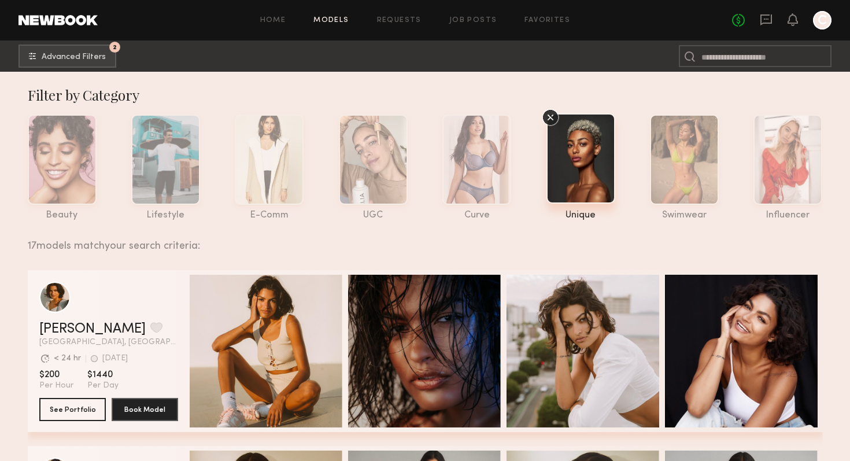
click at [548, 117] on icon at bounding box center [550, 117] width 17 height 17
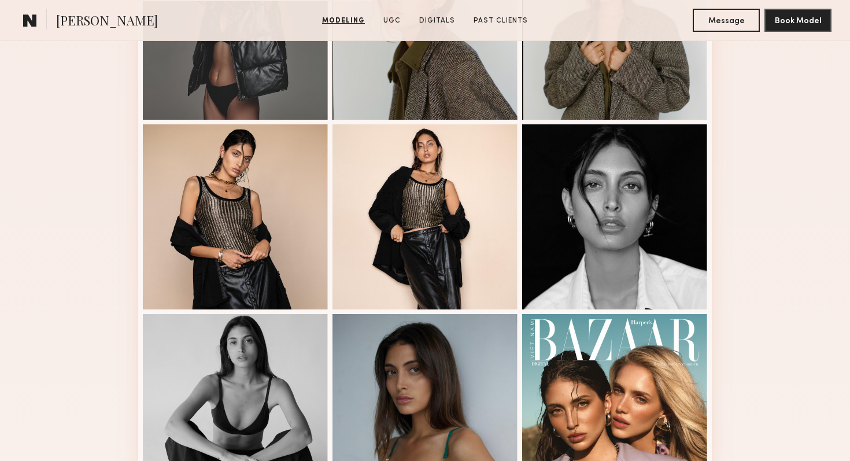
scroll to position [674, 0]
